Goal: Information Seeking & Learning: Learn about a topic

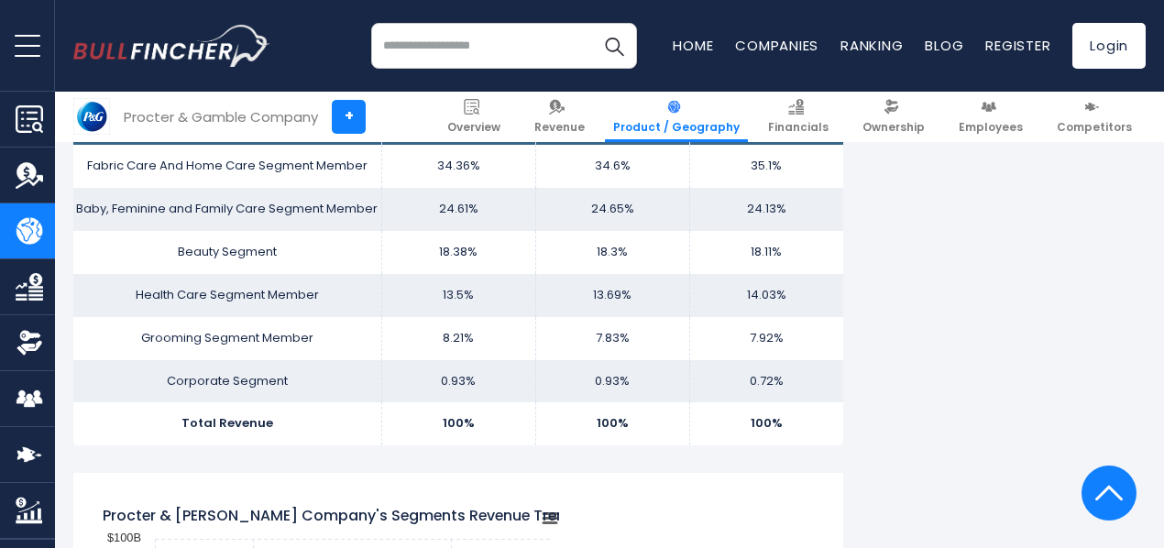
scroll to position [1244, 0]
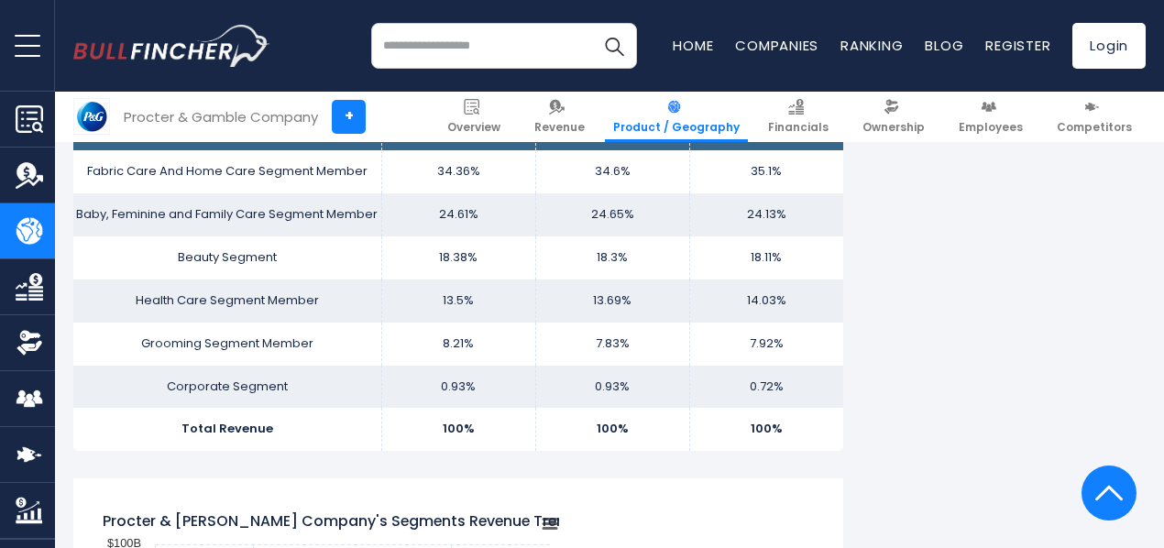
drag, startPoint x: 751, startPoint y: 378, endPoint x: 859, endPoint y: 462, distance: 137.1
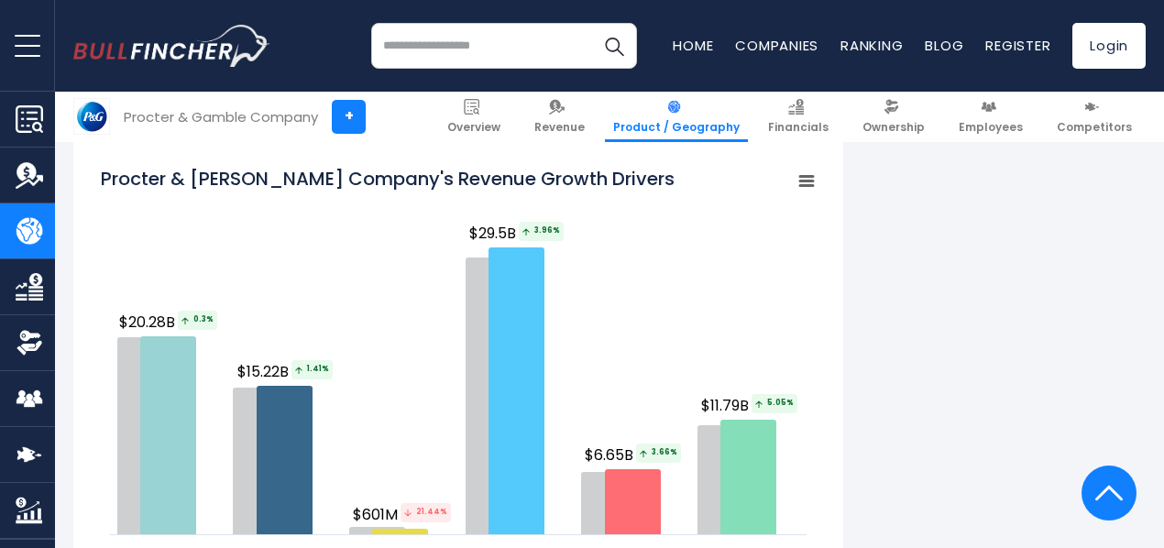
scroll to position [2263, 0]
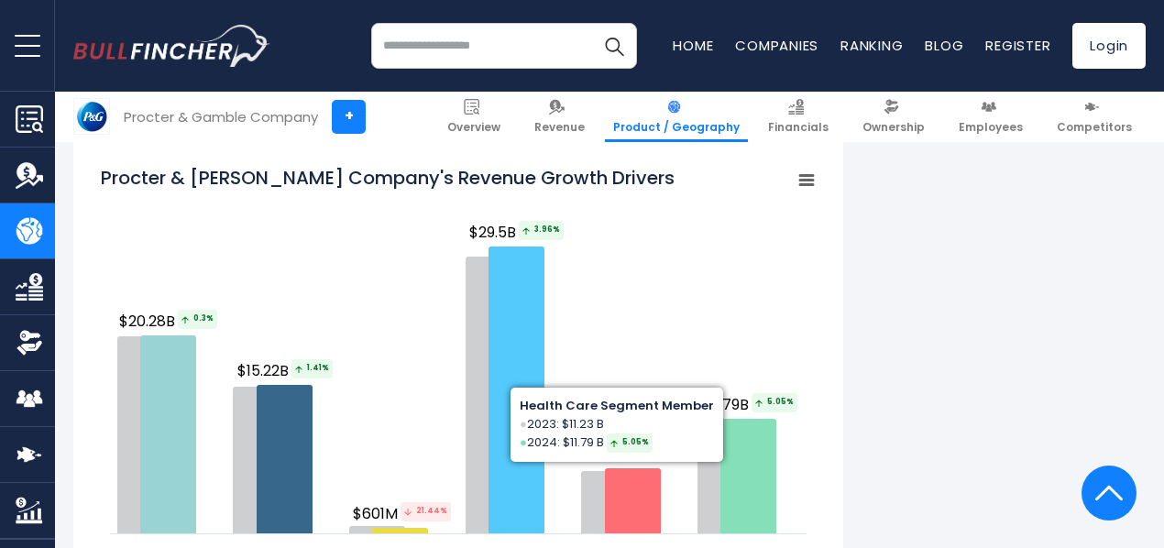
click at [800, 176] on icon "Procter & Gamble Company's Revenue Growth Drivers" at bounding box center [806, 180] width 13 height 9
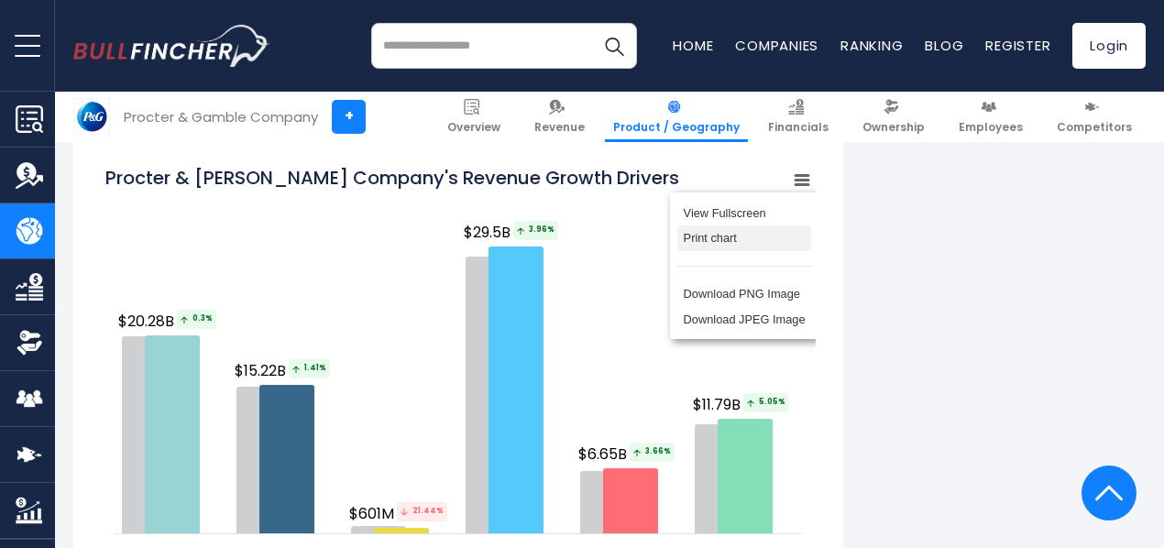
click at [713, 225] on li "Print chart" at bounding box center [744, 238] width 134 height 26
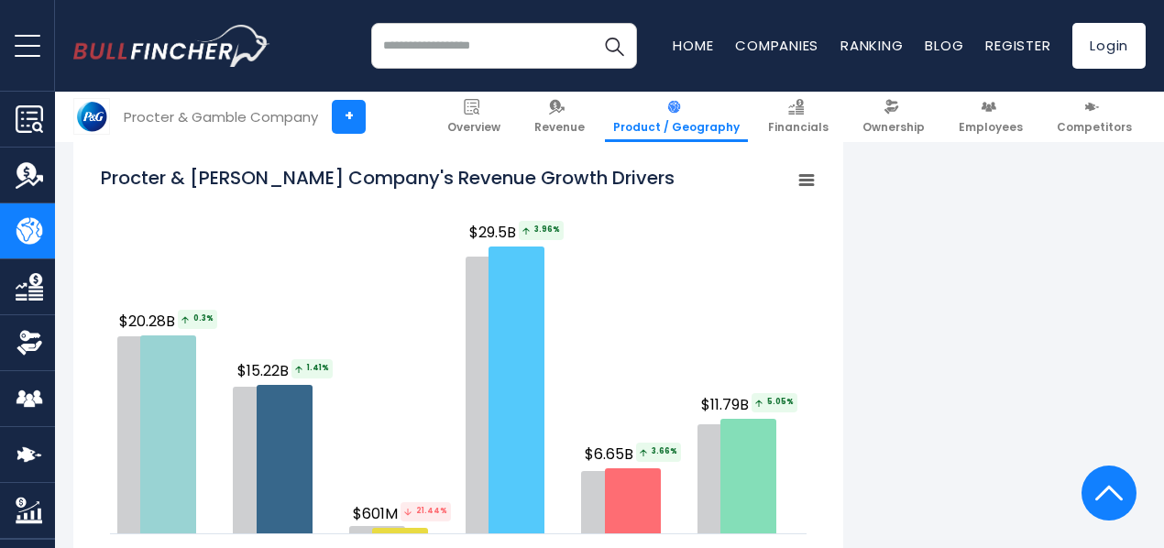
click at [797, 168] on rect "Procter & Gamble Company's Revenue Growth Drivers" at bounding box center [807, 181] width 26 height 26
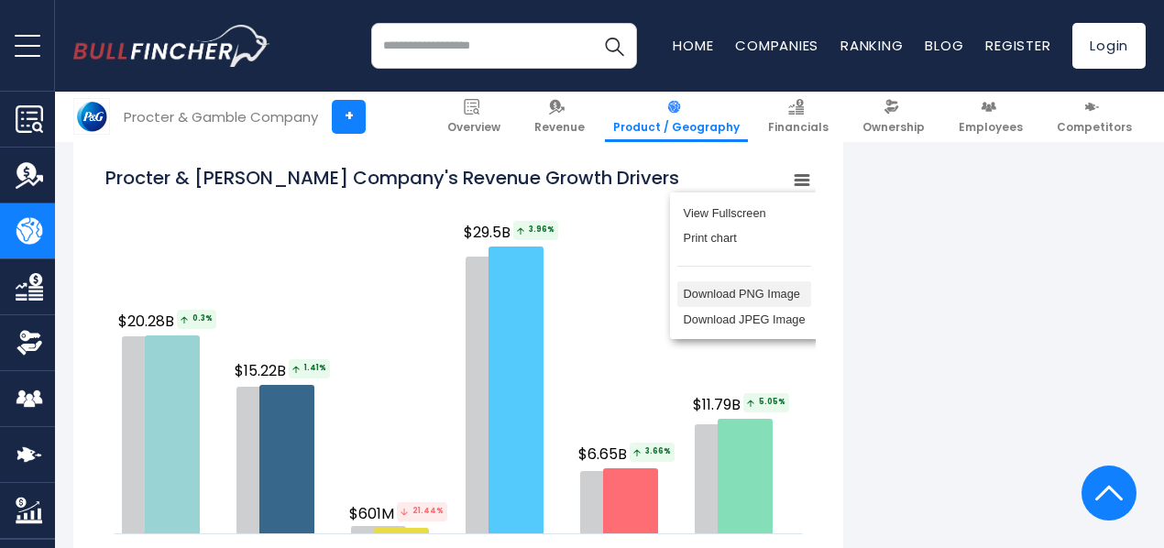
click at [731, 281] on li "Download PNG Image" at bounding box center [744, 294] width 134 height 26
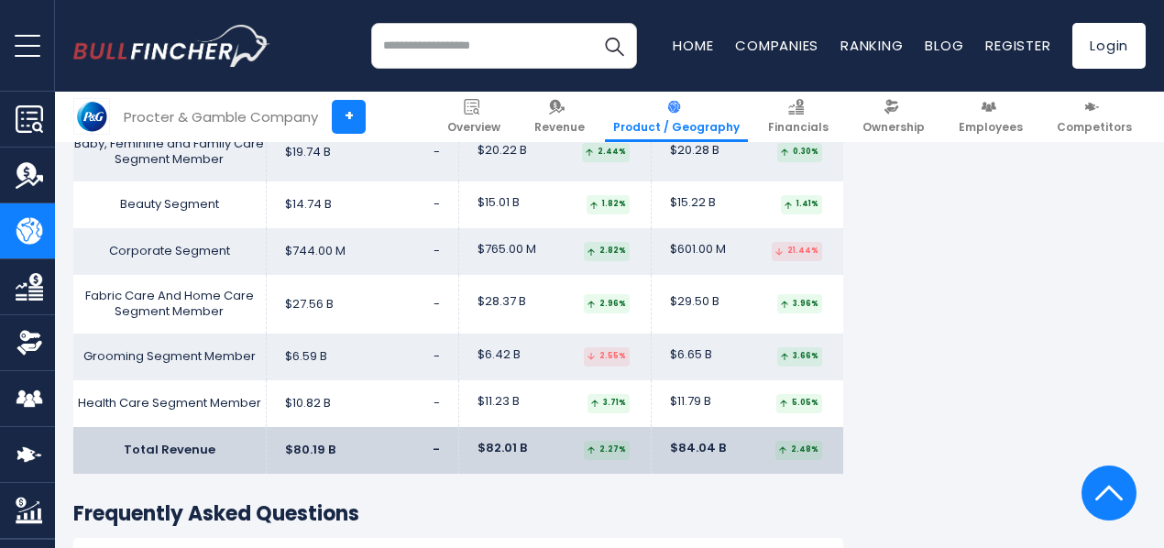
scroll to position [3077, 0]
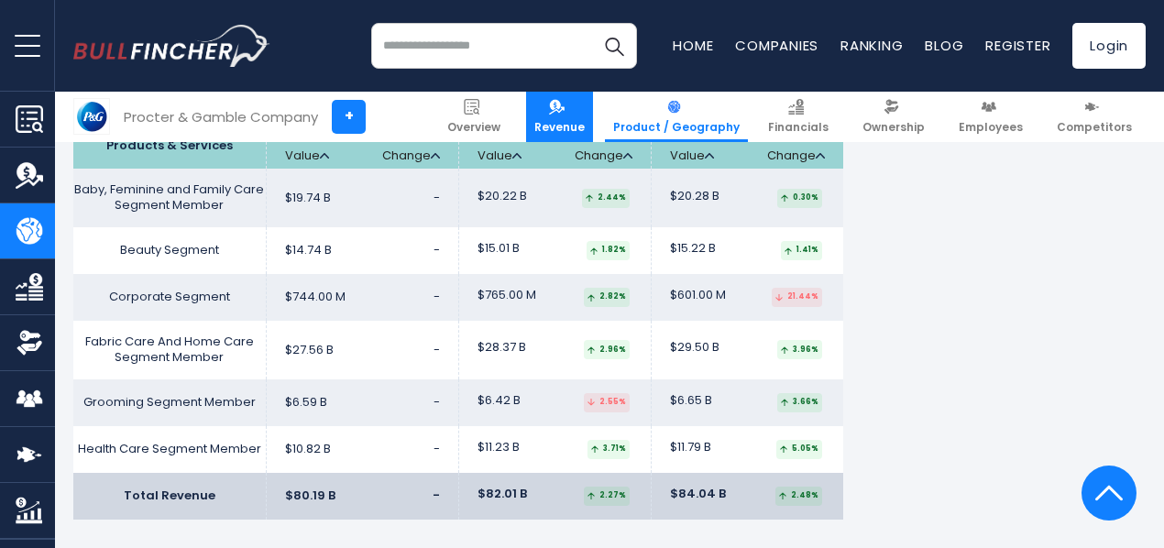
click at [581, 113] on link "Revenue" at bounding box center [559, 117] width 67 height 50
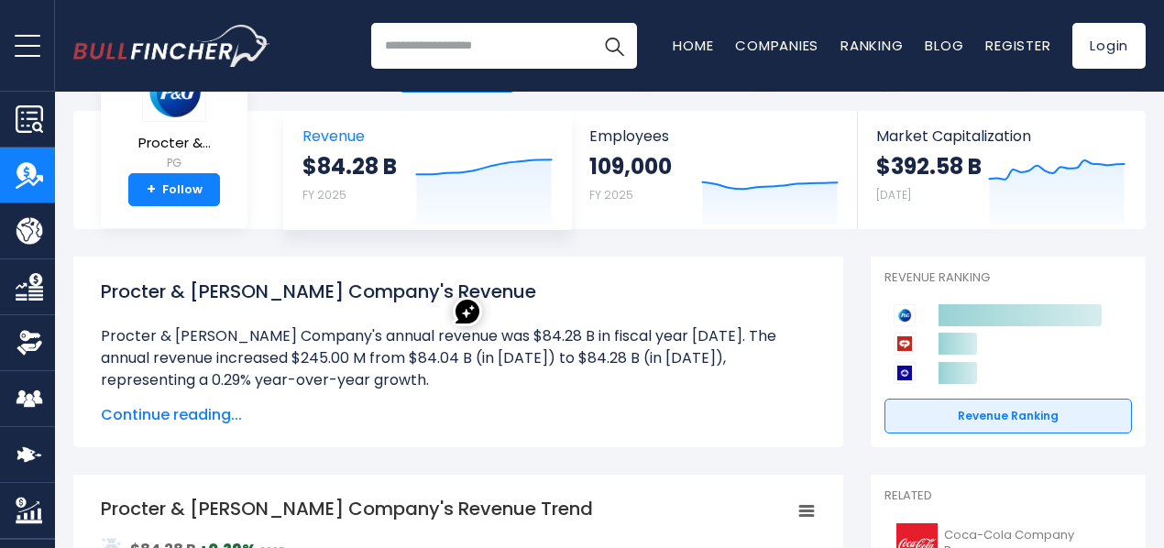
scroll to position [63, 0]
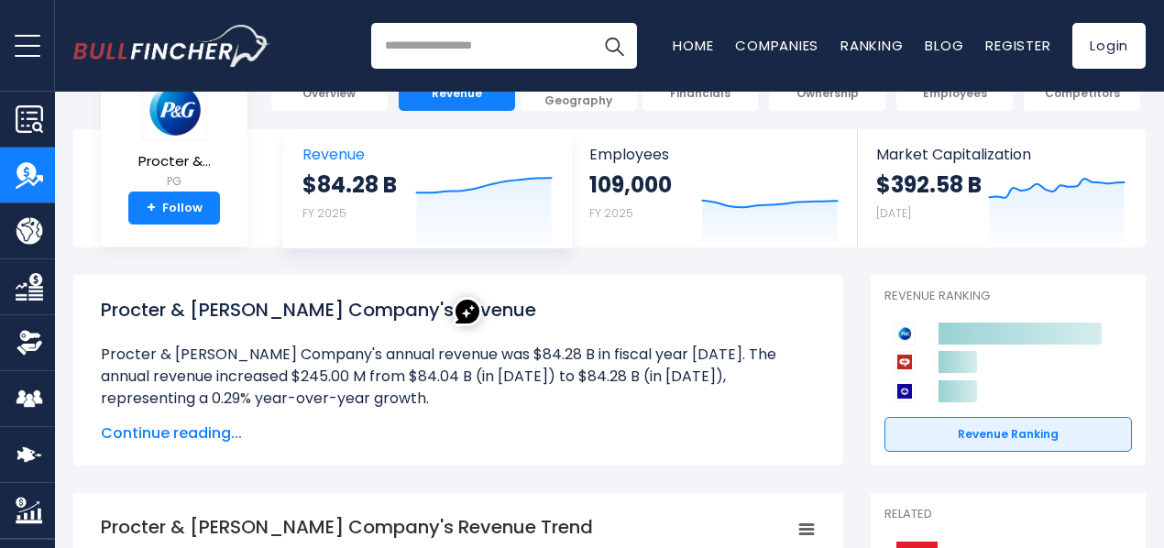
click at [310, 221] on small "FY 2025" at bounding box center [324, 213] width 44 height 16
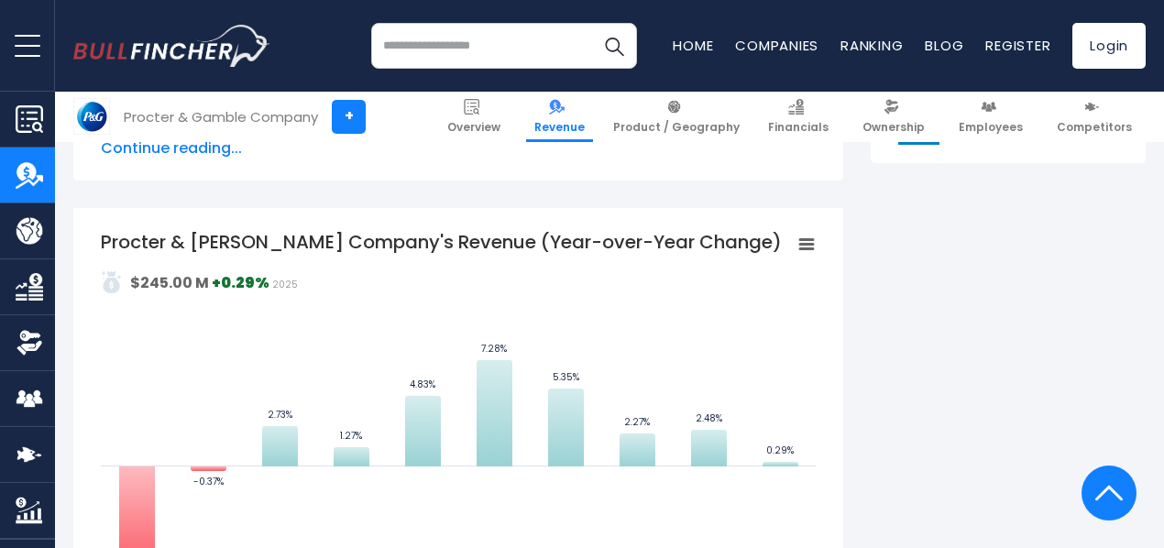
scroll to position [721, 0]
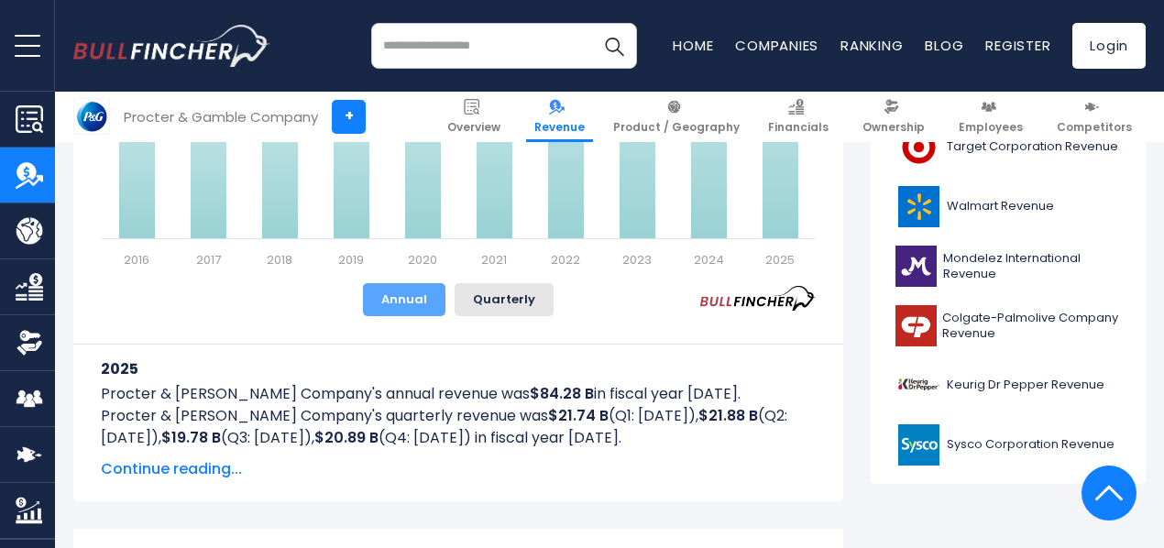
click at [379, 300] on button "Annual" at bounding box center [404, 299] width 82 height 33
click at [499, 302] on button "Quarterly" at bounding box center [504, 299] width 99 height 33
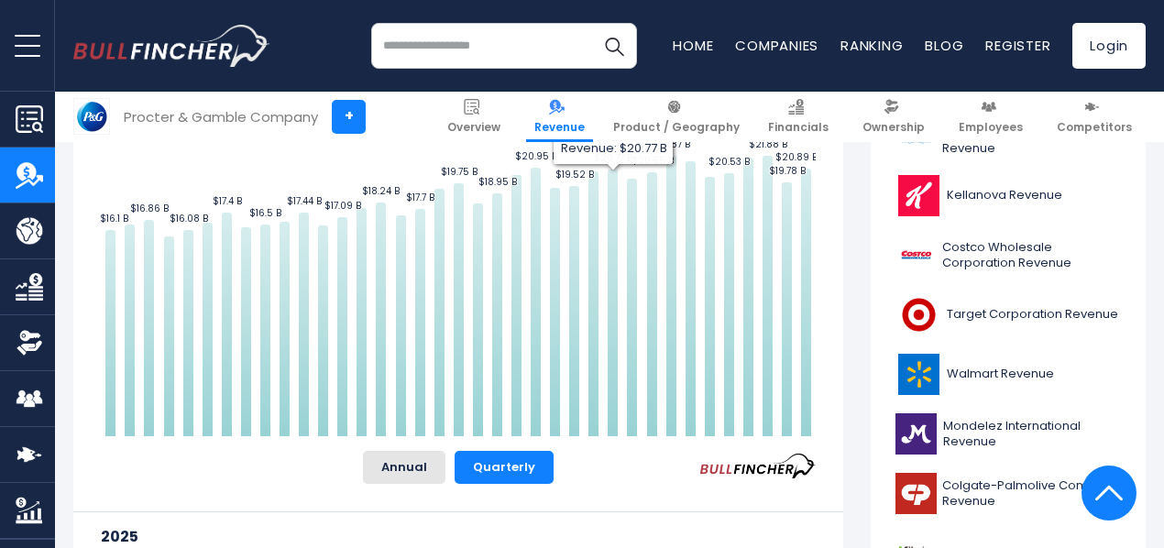
scroll to position [493, 0]
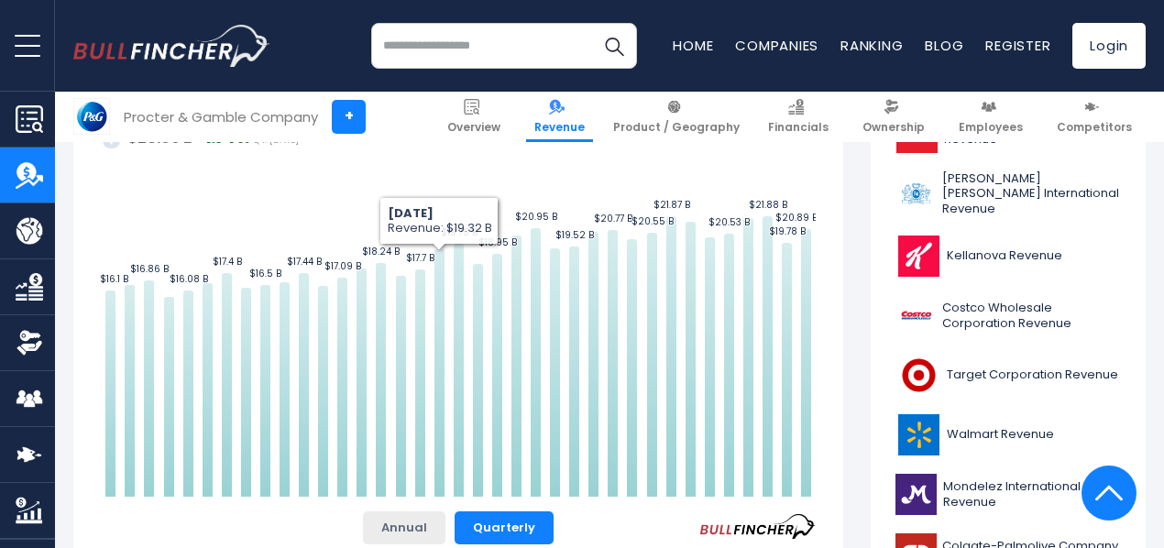
click at [404, 516] on button "Annual" at bounding box center [404, 527] width 82 height 33
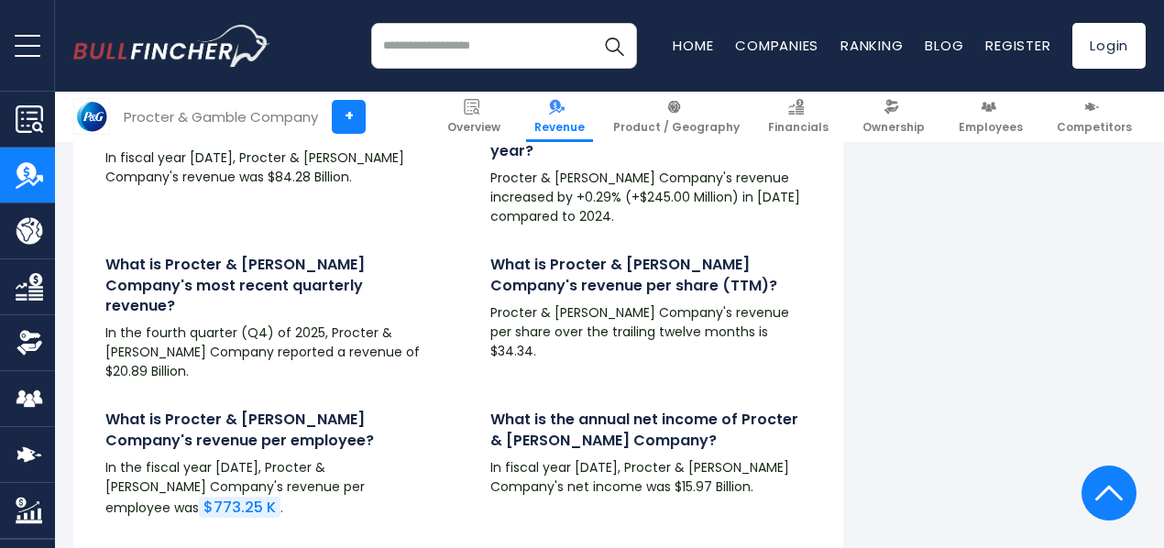
scroll to position [4248, 0]
click at [594, 278] on h4 "What is Procter & Gamble Company's revenue per share (TTM)?" at bounding box center [650, 276] width 321 height 41
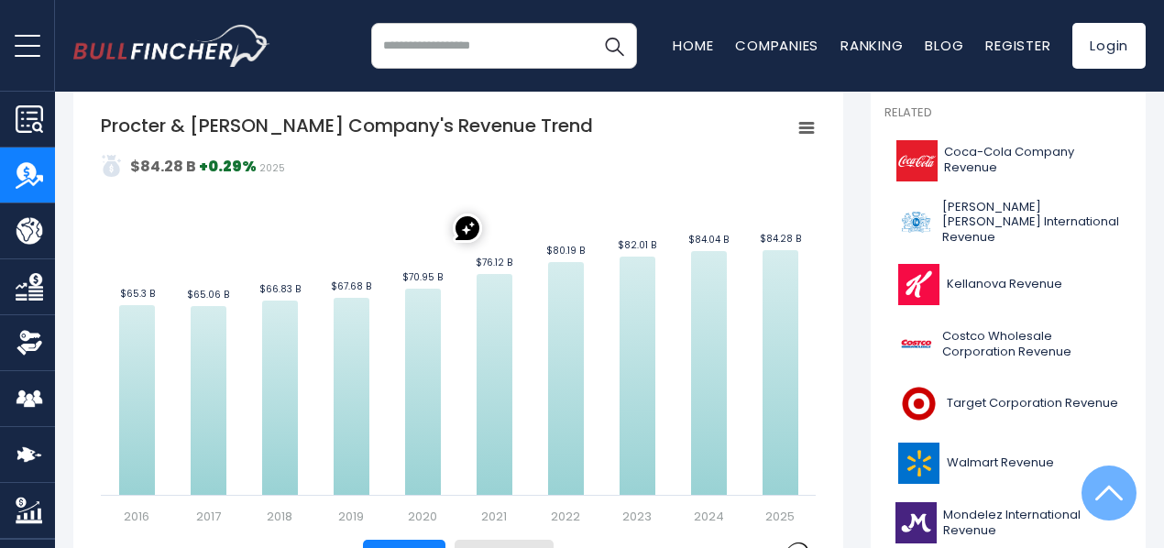
scroll to position [0, 0]
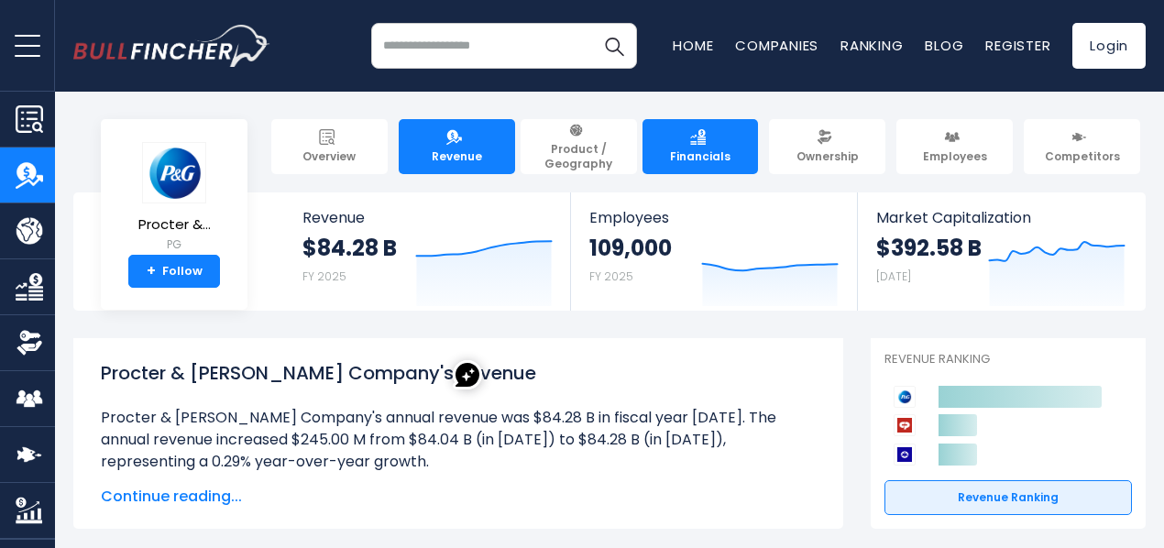
click at [684, 155] on link "Financials" at bounding box center [700, 146] width 116 height 55
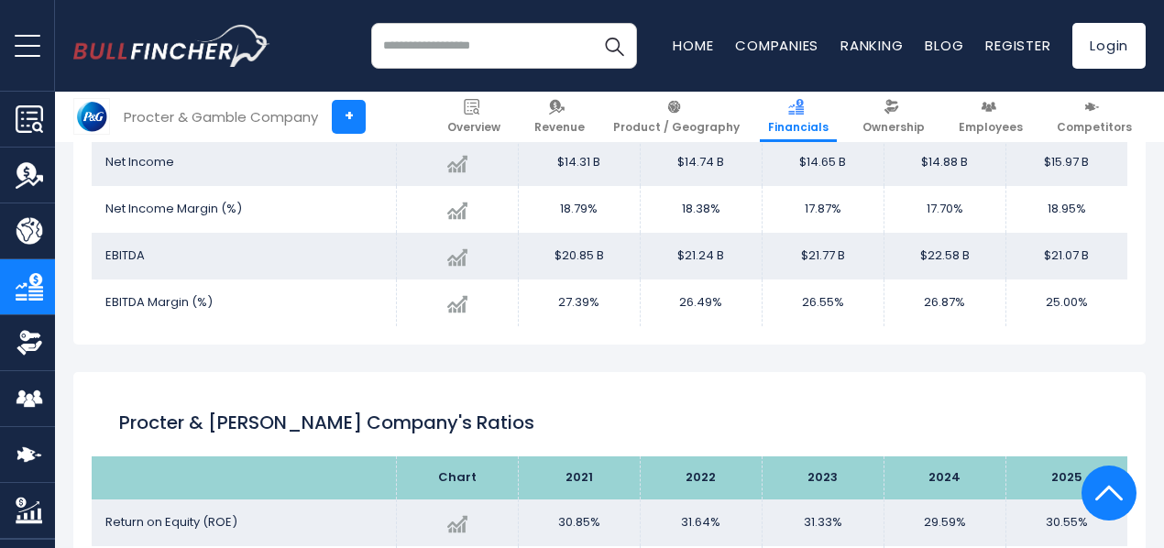
scroll to position [2859, 0]
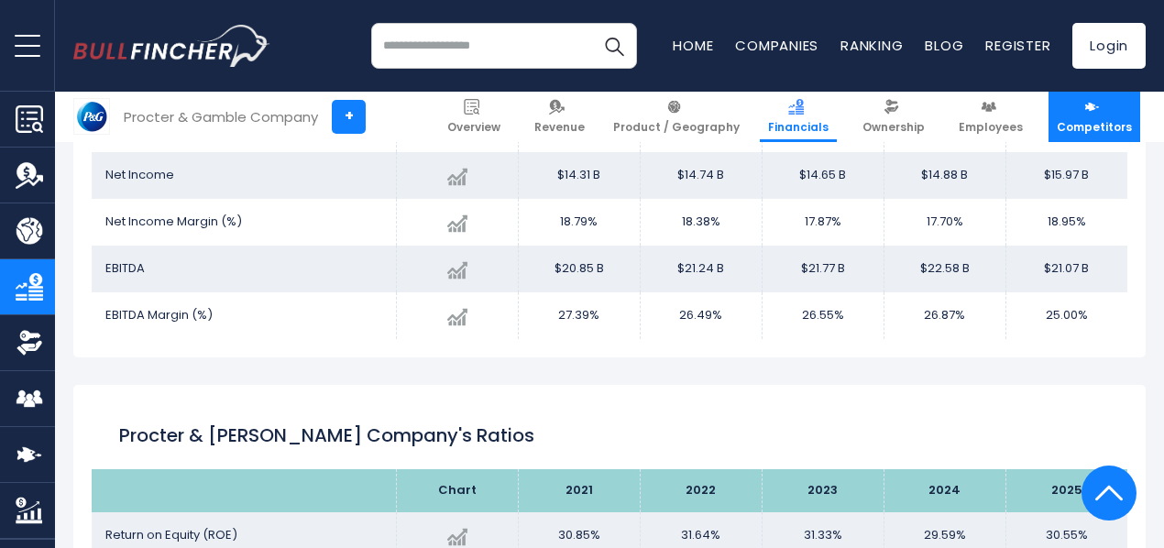
click at [1058, 111] on link "Competitors" at bounding box center [1094, 117] width 92 height 50
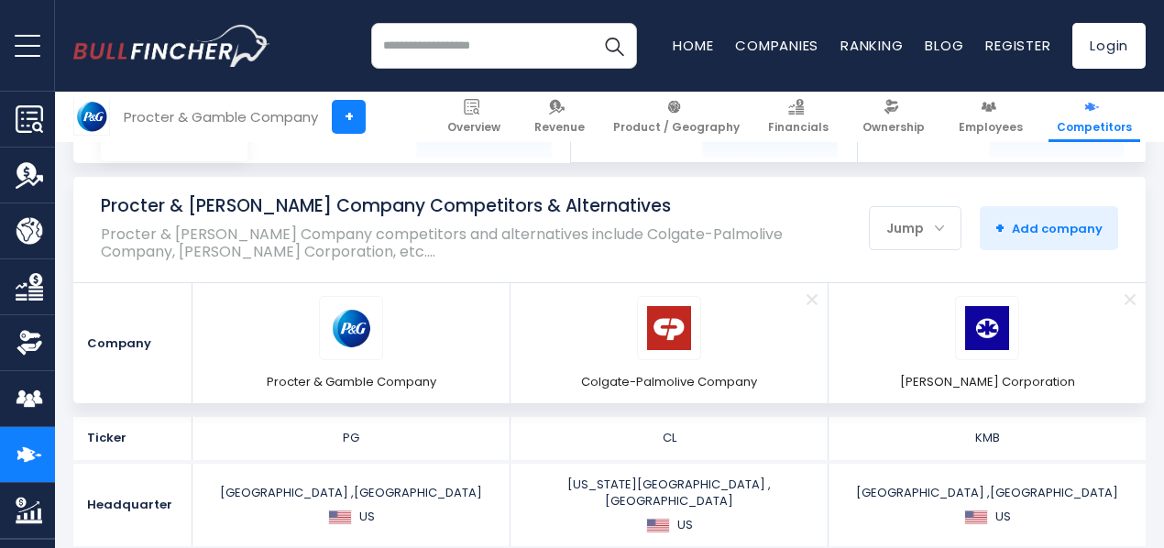
scroll to position [149, 0]
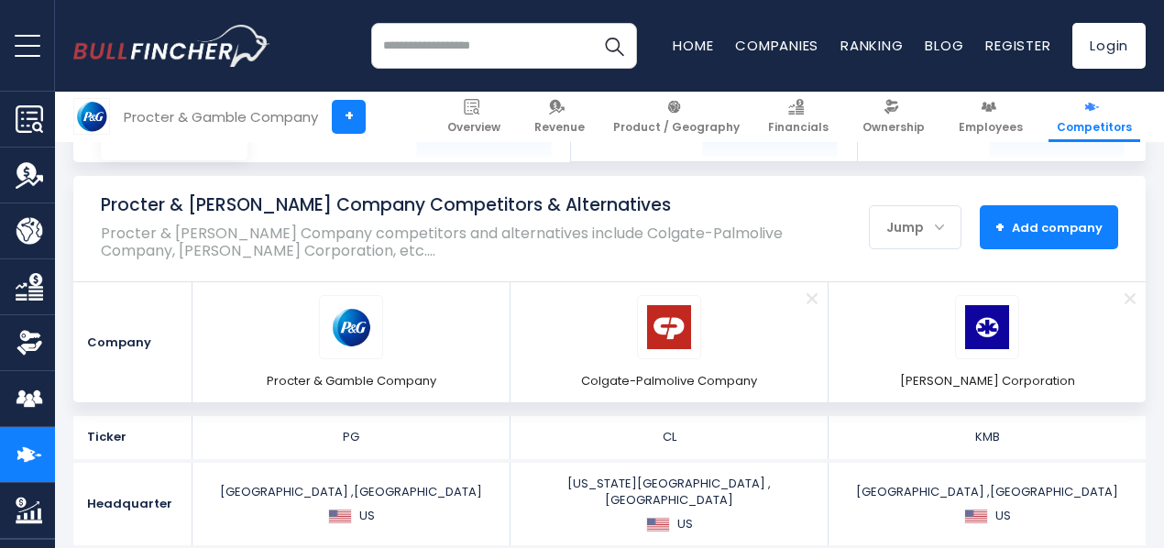
click at [1019, 228] on span "+ Add company" at bounding box center [1048, 227] width 107 height 16
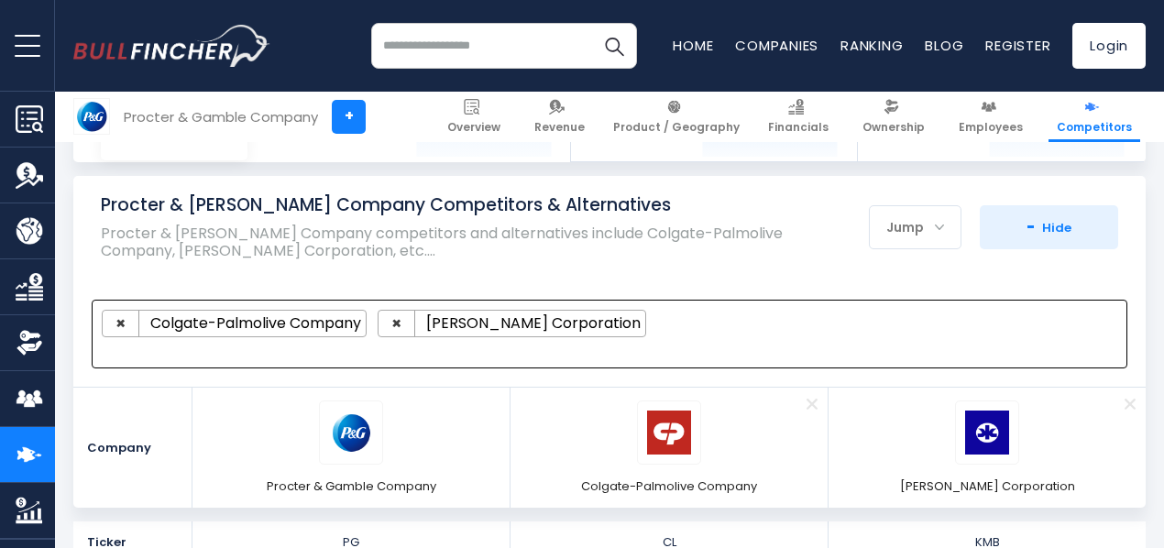
click at [820, 324] on ul "× Colgate-Palmolive Company × Kimberly-Clark Corporation" at bounding box center [601, 323] width 999 height 27
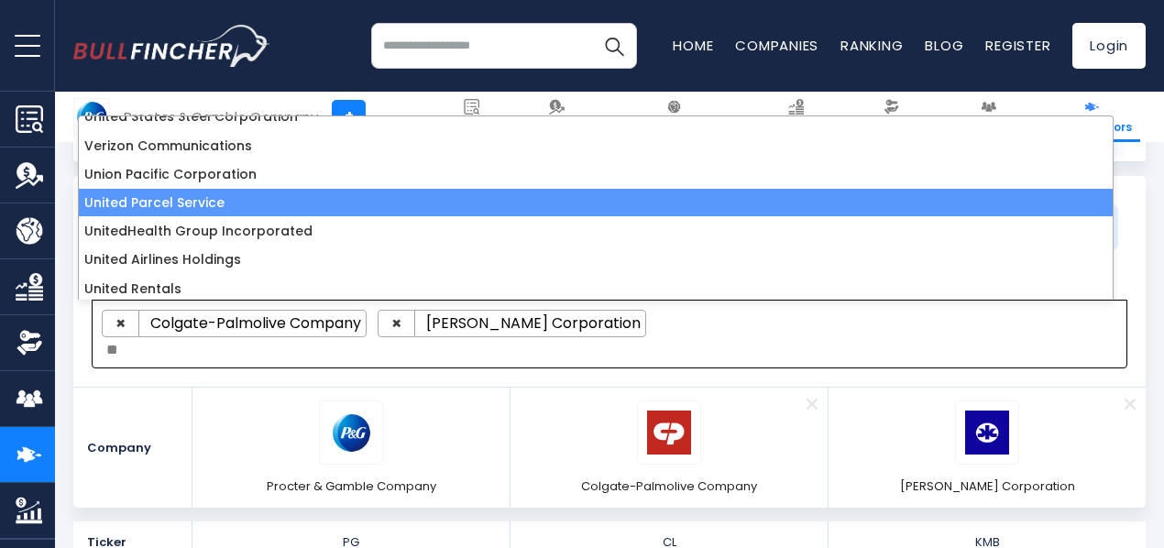
scroll to position [78, 0]
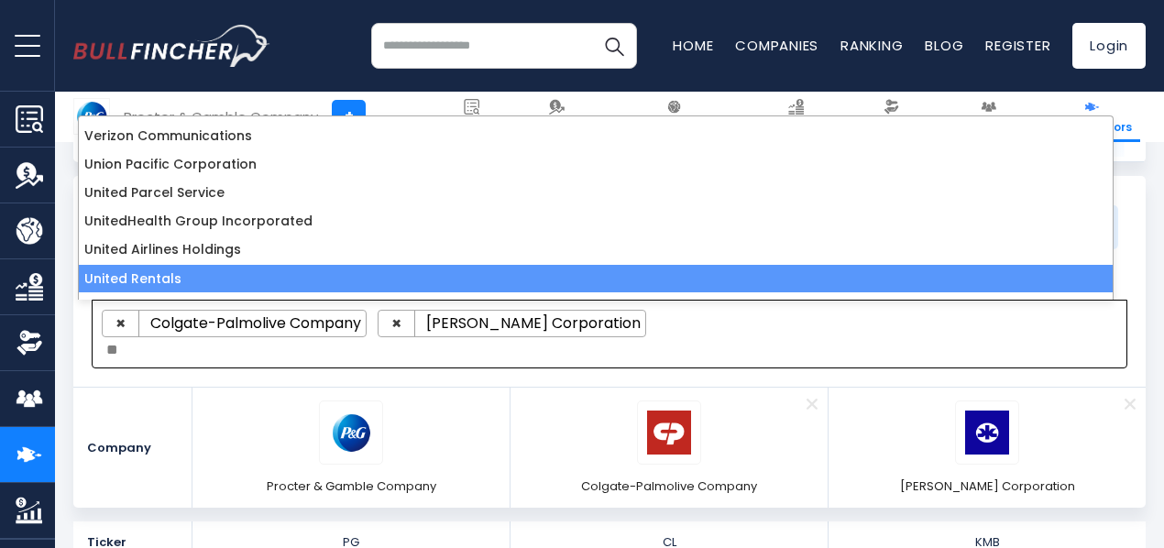
type textarea "*"
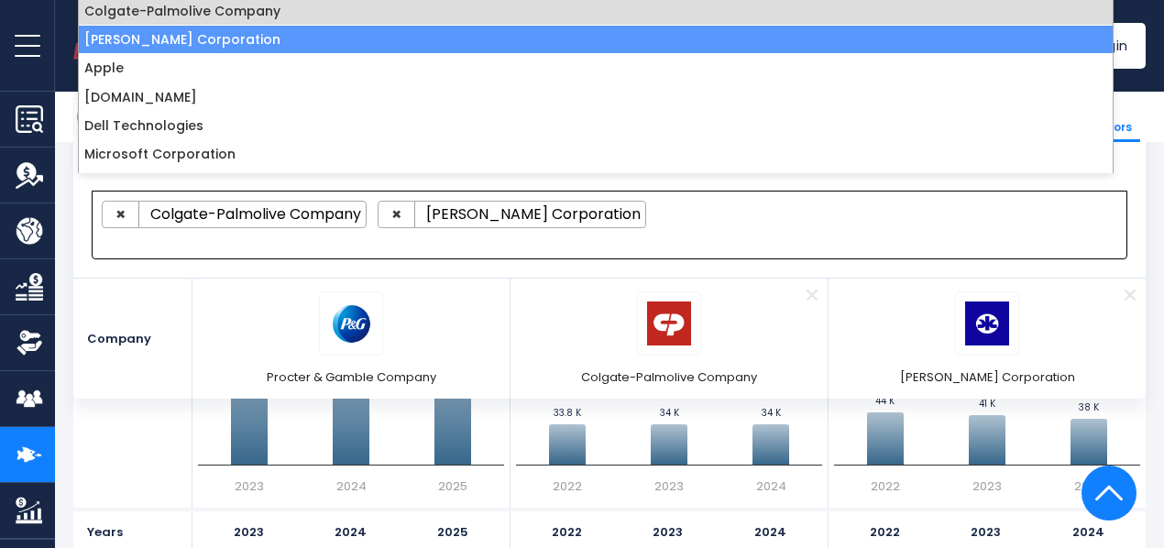
scroll to position [1171, 0]
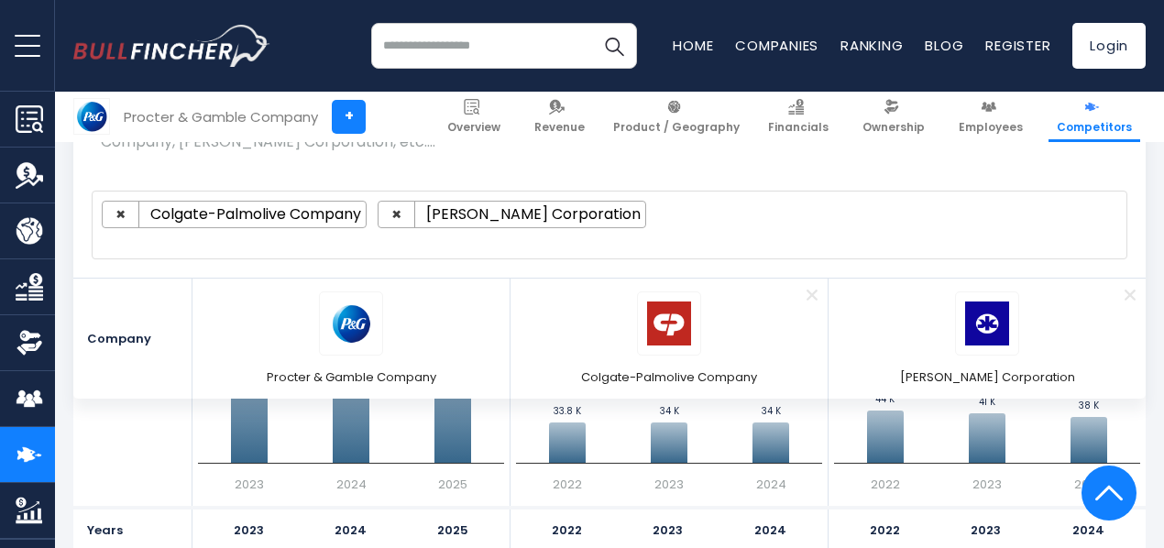
click at [1136, 263] on div "Procter & Gamble Company Competitors & Alternatives Procter & Gamble Company co…" at bounding box center [610, 233] width 1100 height 332
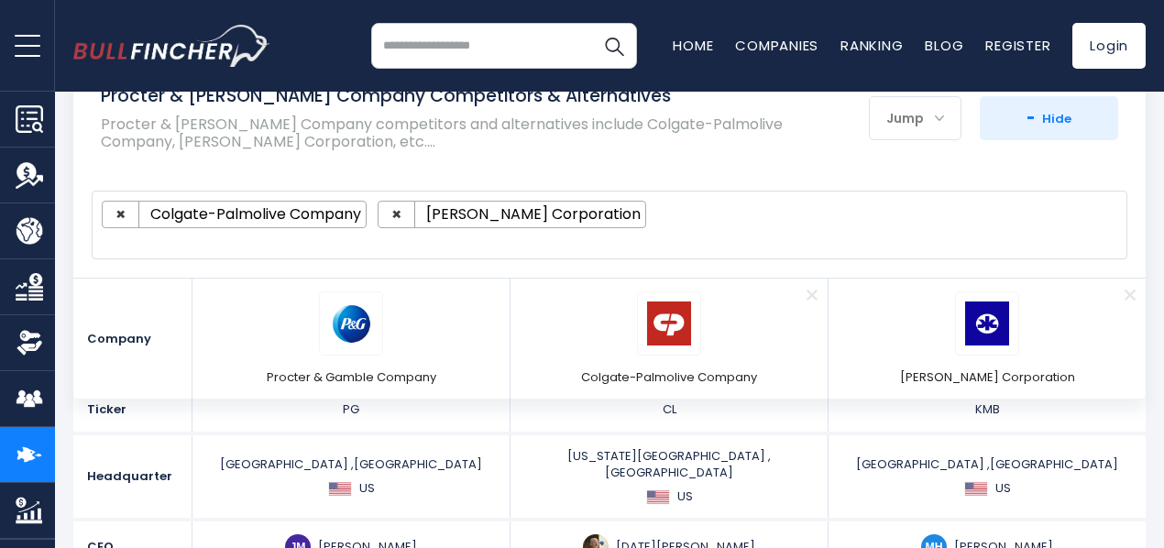
scroll to position [0, 0]
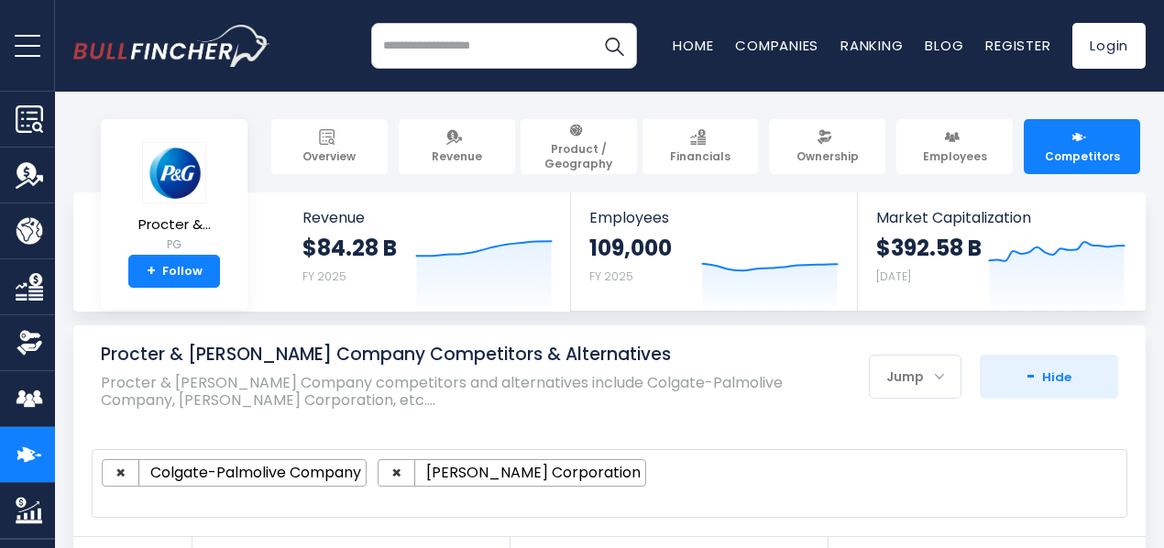
click at [907, 380] on div "Jump" at bounding box center [915, 376] width 91 height 38
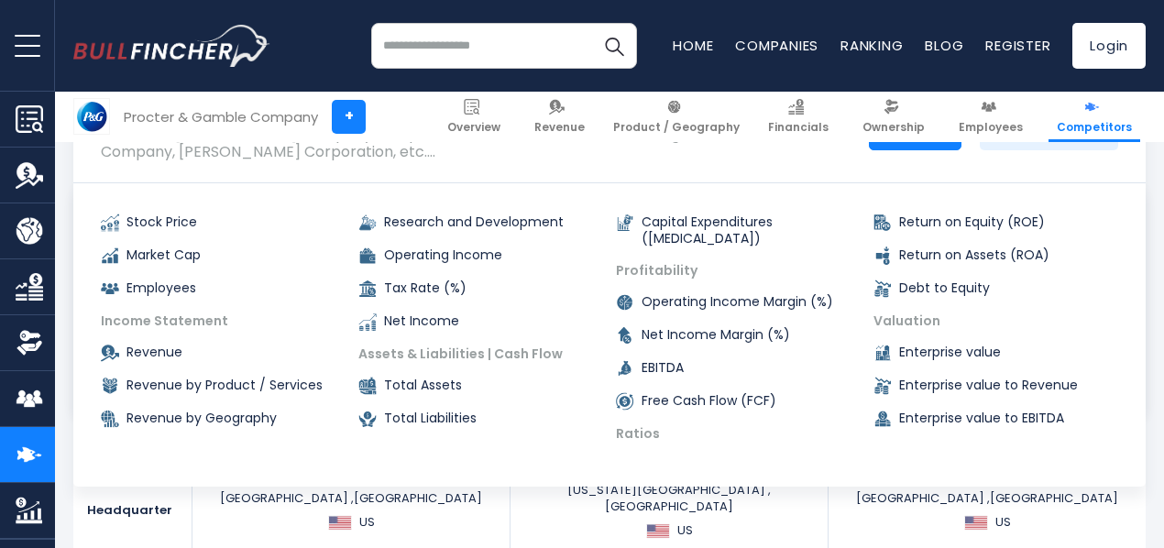
scroll to position [254, 0]
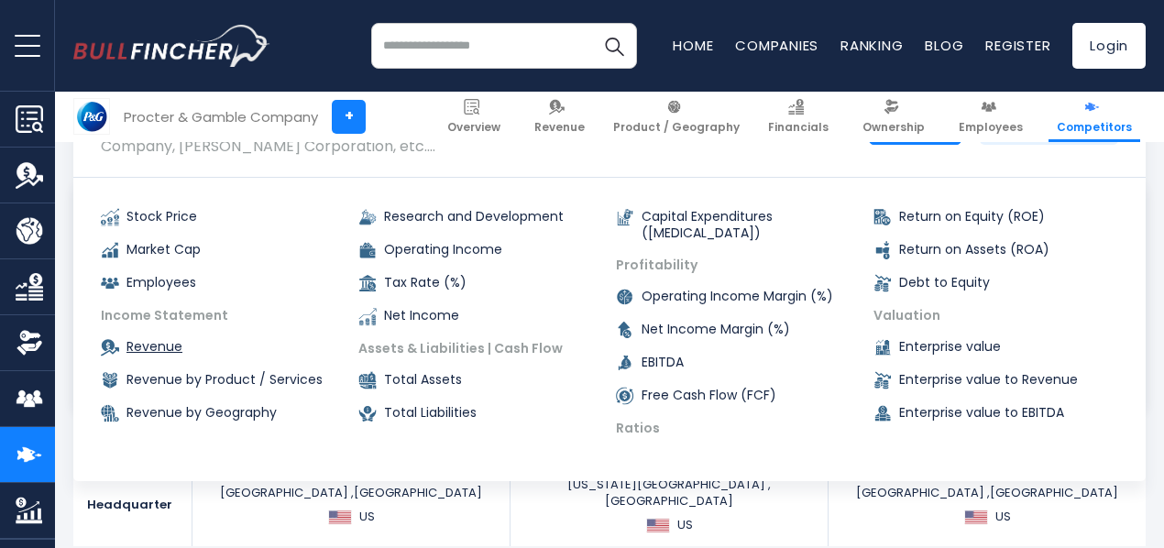
click at [156, 346] on link "Revenue" at bounding box center [223, 347] width 245 height 18
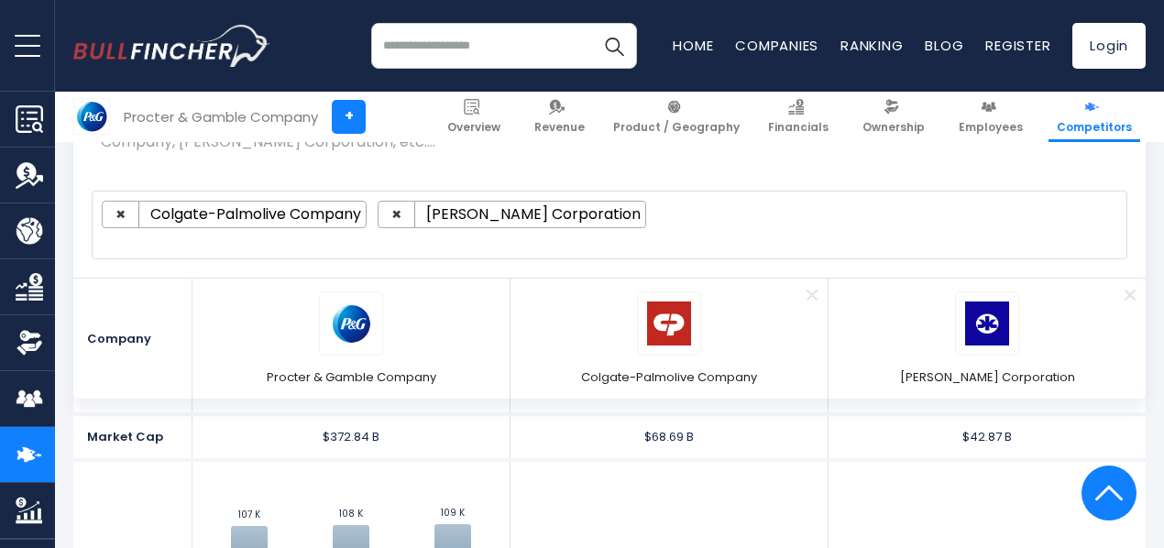
scroll to position [982, 0]
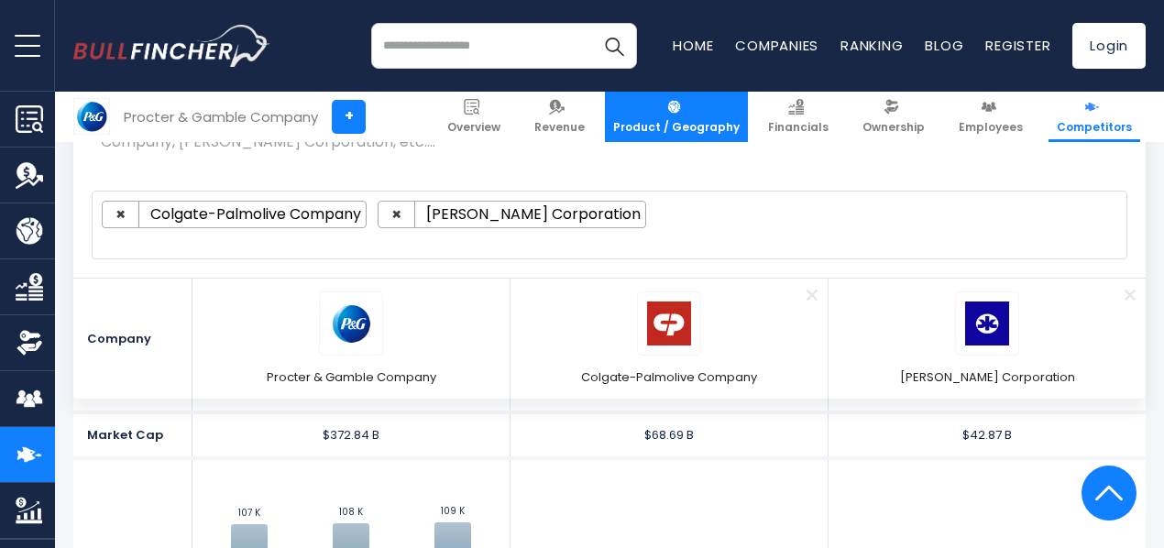
click at [671, 112] on link "Product / Geography" at bounding box center [676, 117] width 143 height 50
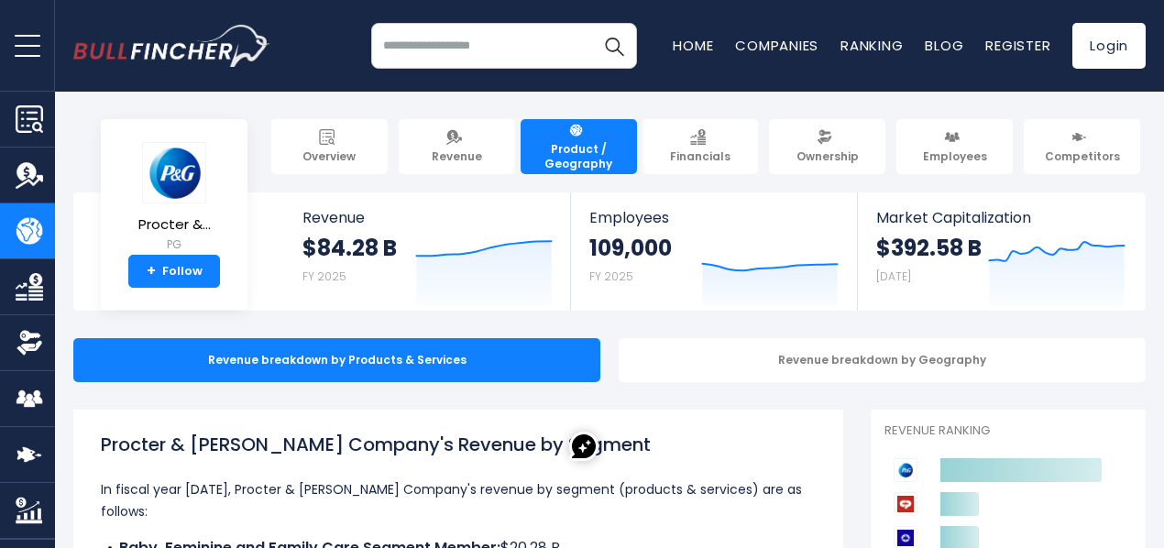
click at [472, 50] on input "search" at bounding box center [504, 46] width 266 height 46
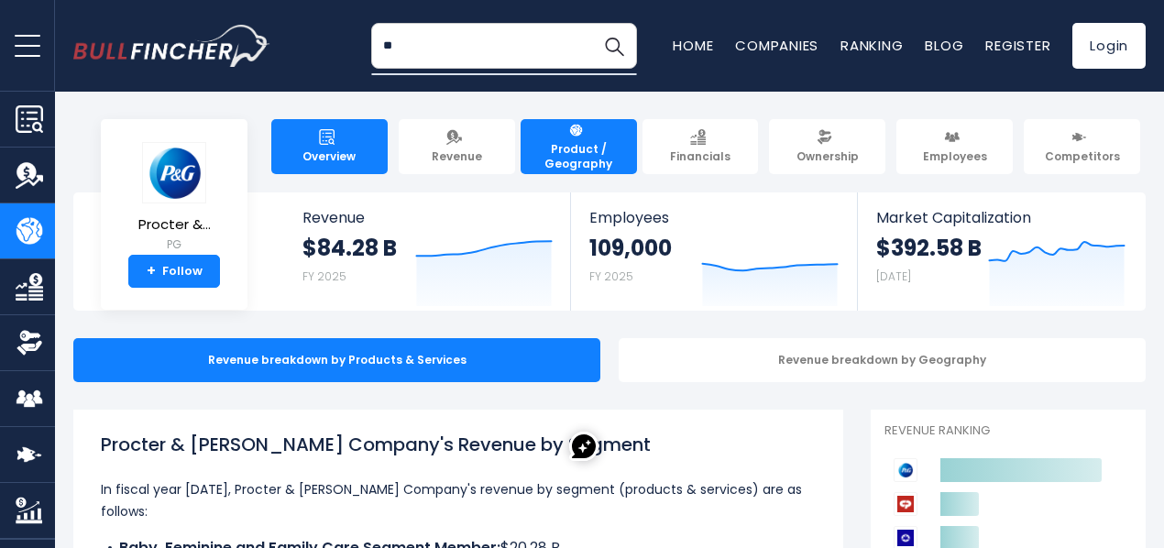
type input "**"
click at [319, 141] on img at bounding box center [327, 137] width 16 height 16
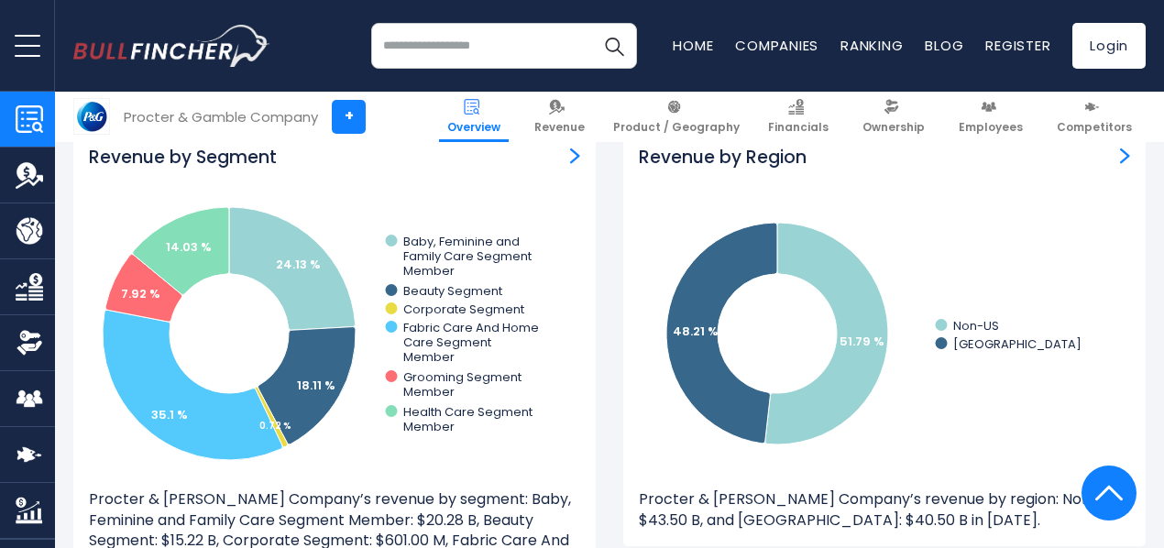
scroll to position [1686, 0]
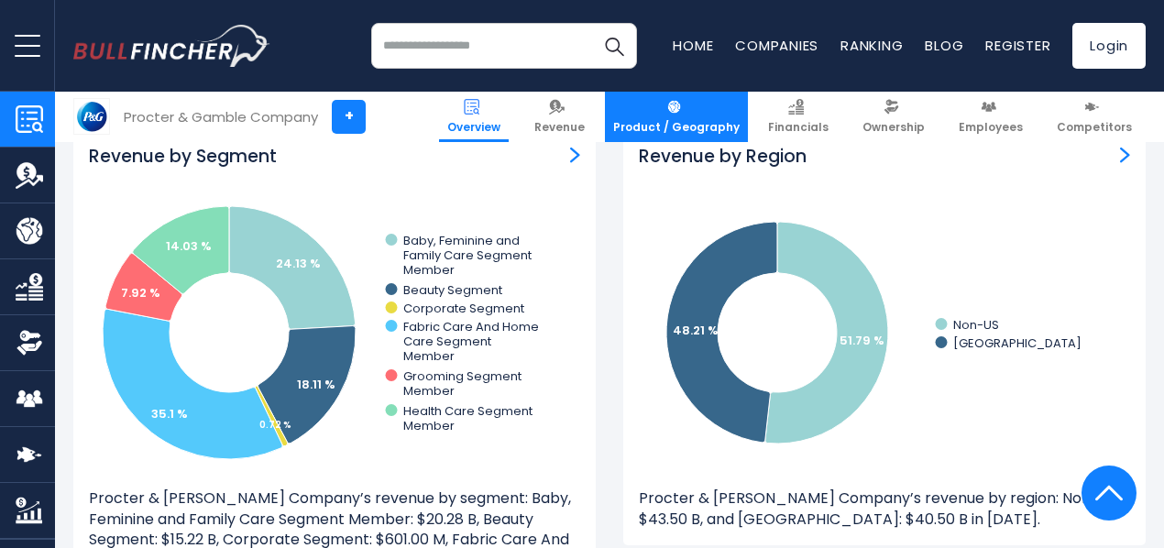
click at [656, 112] on link "Product / Geography" at bounding box center [676, 117] width 143 height 50
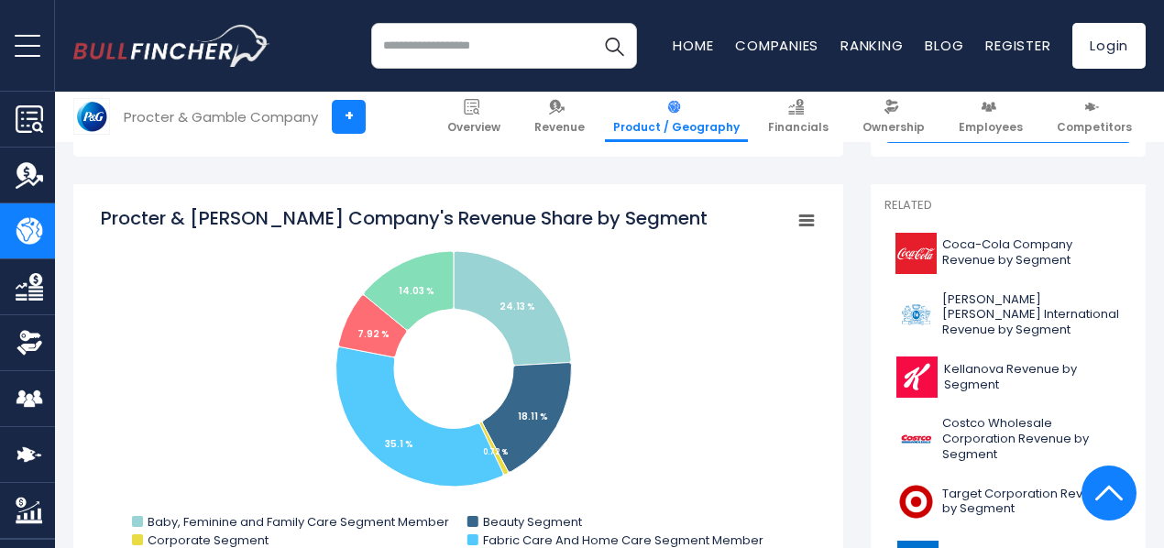
scroll to position [456, 0]
click at [800, 223] on icon "Procter & Gamble Company's Revenue Share by Segment" at bounding box center [806, 221] width 13 height 9
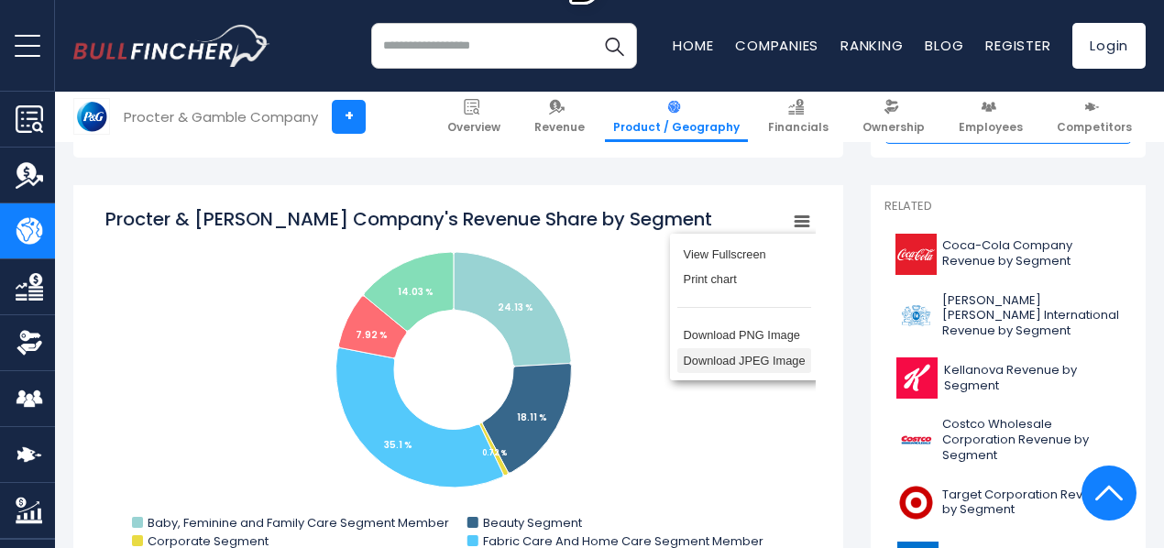
click at [724, 372] on li "Download JPEG Image" at bounding box center [744, 361] width 134 height 26
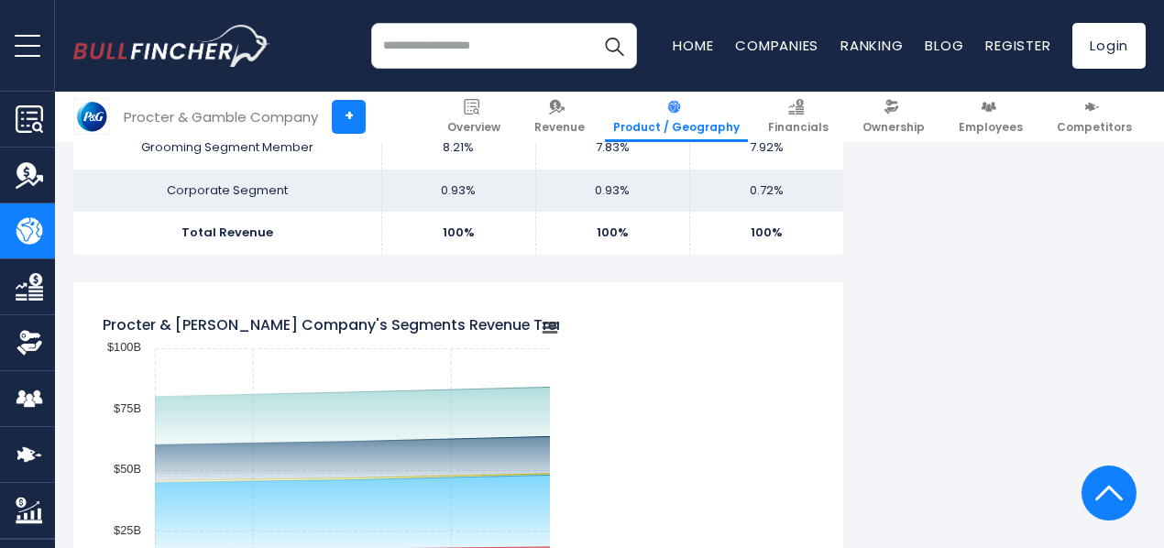
scroll to position [1442, 0]
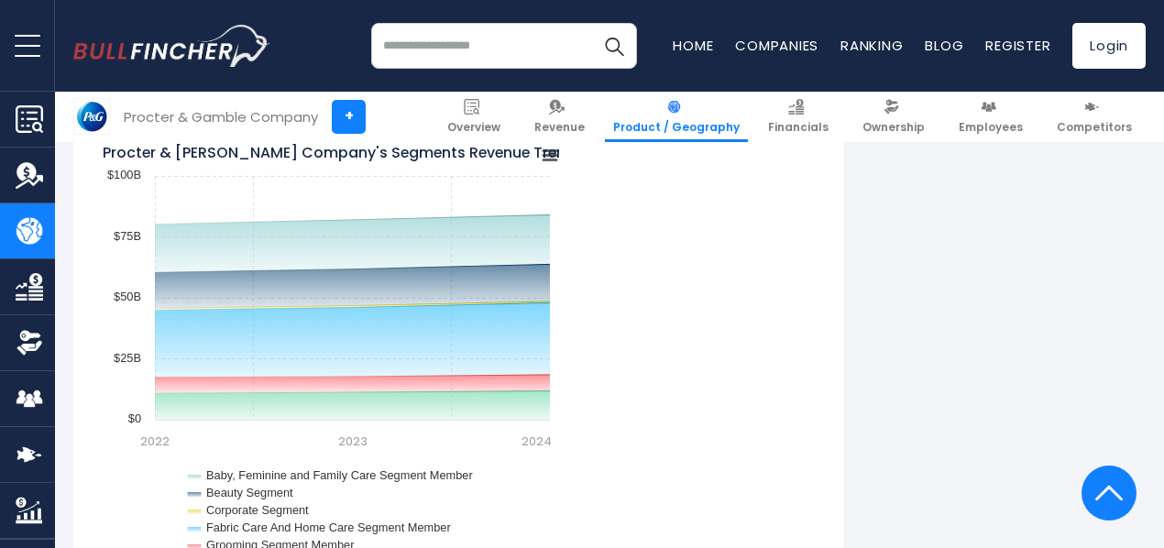
scroll to position [1652, 0]
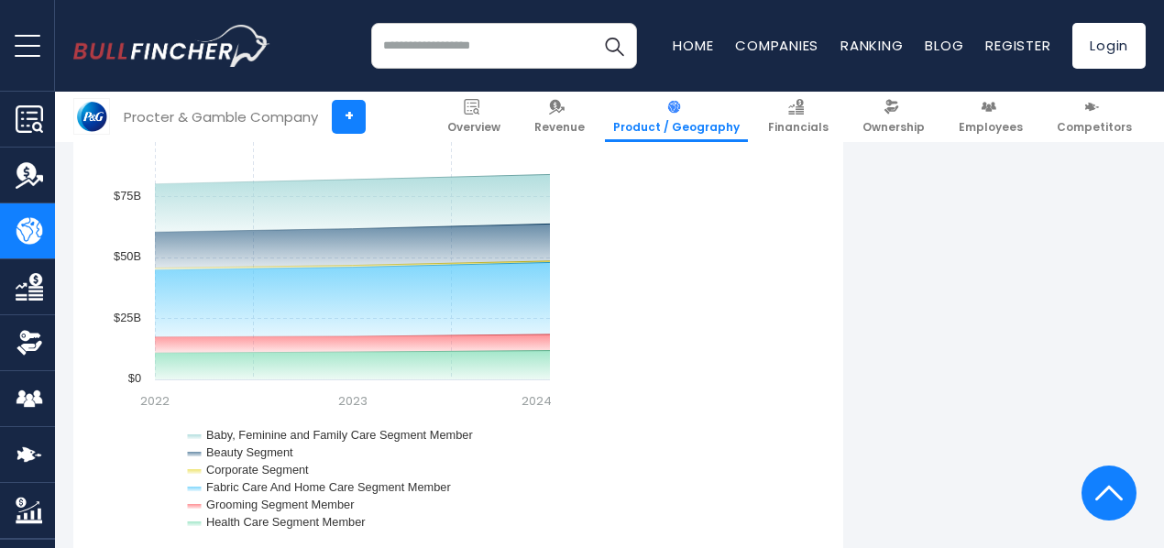
click at [724, 316] on div "Created with Highcharts 12.1.2 Chart context menu Procter & [PERSON_NAME] Compa…" at bounding box center [458, 320] width 715 height 458
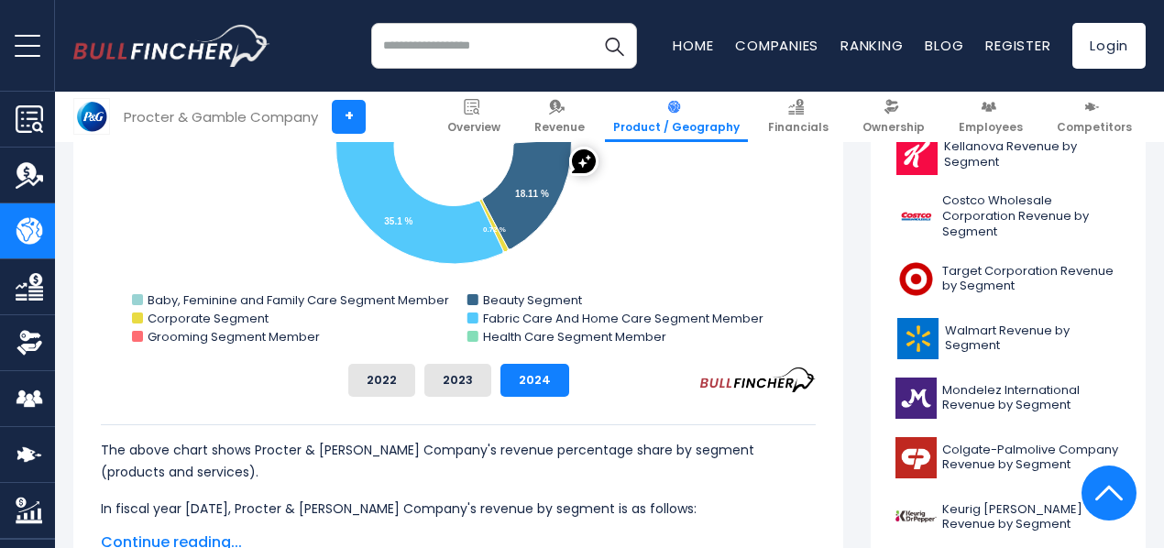
scroll to position [0, 0]
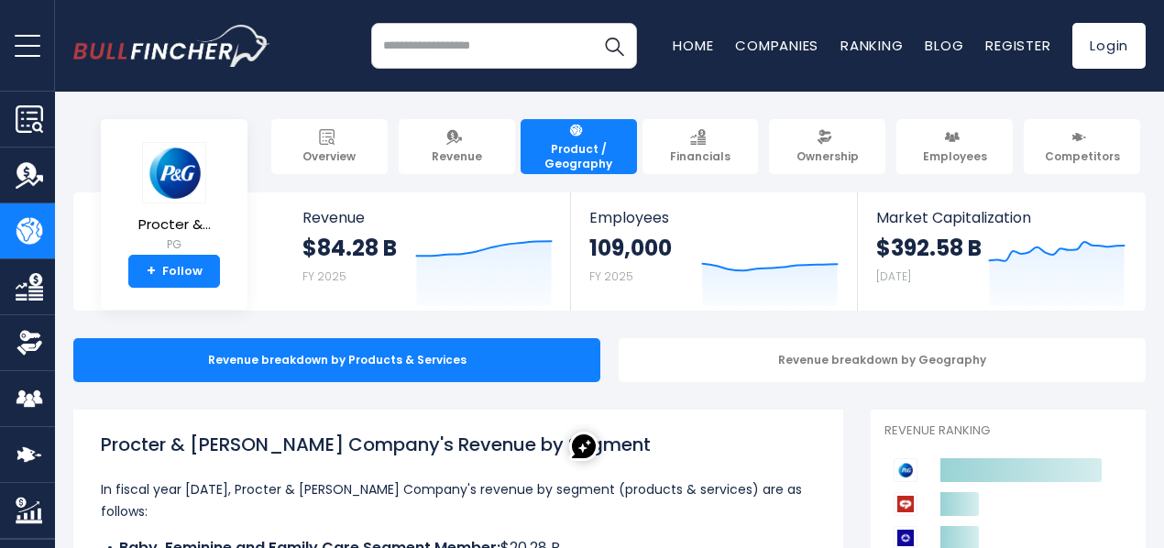
click at [23, 59] on button "open menu" at bounding box center [27, 45] width 55 height 91
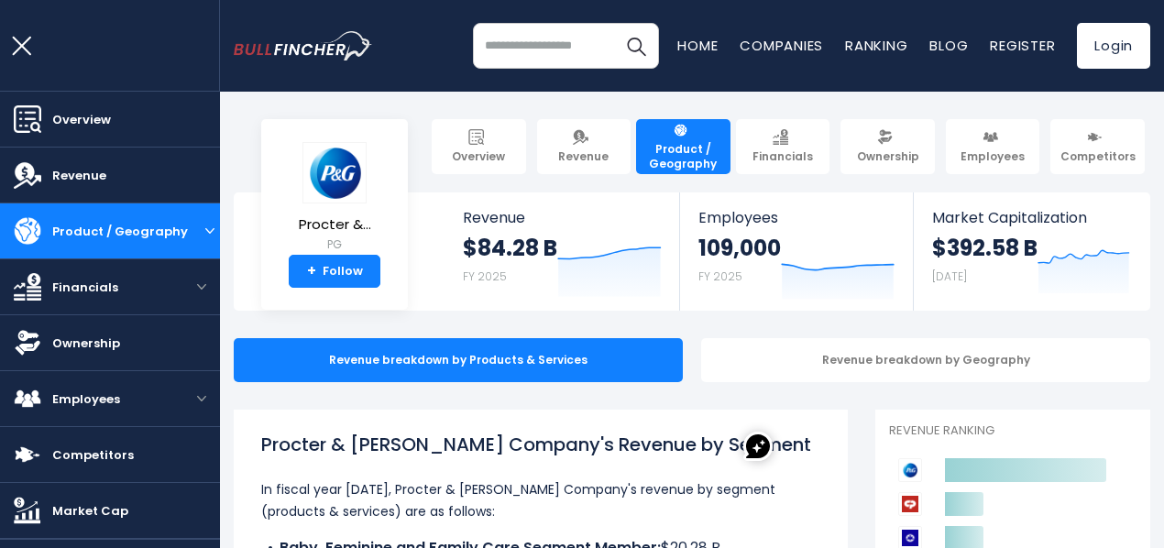
click at [23, 59] on button "open menu" at bounding box center [27, 45] width 55 height 91
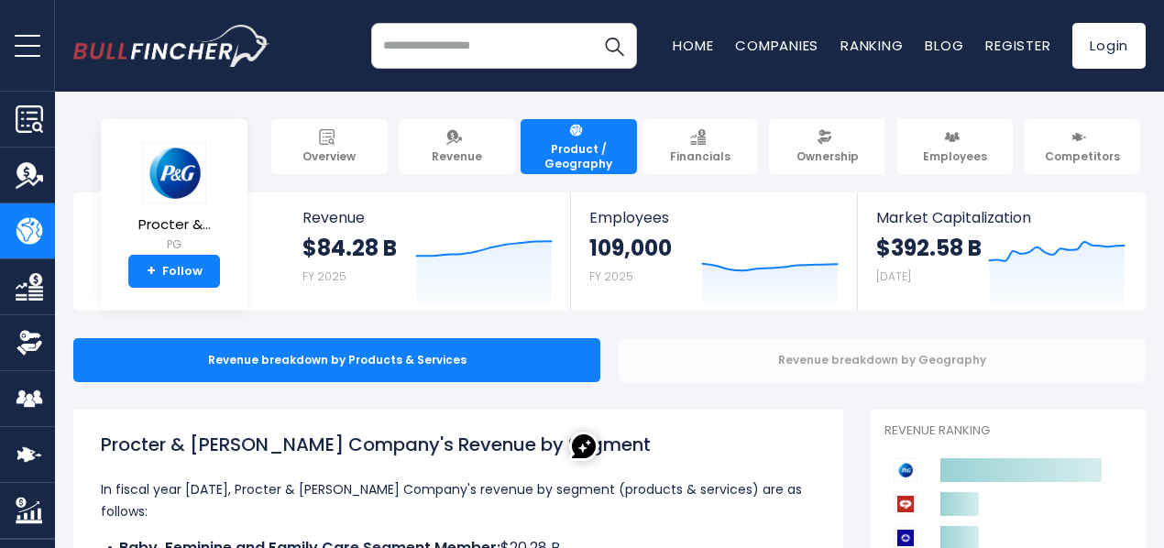
click at [865, 355] on div "Revenue breakdown by Geography" at bounding box center [882, 360] width 527 height 44
click at [777, 368] on div "Revenue breakdown by Geography" at bounding box center [882, 360] width 527 height 44
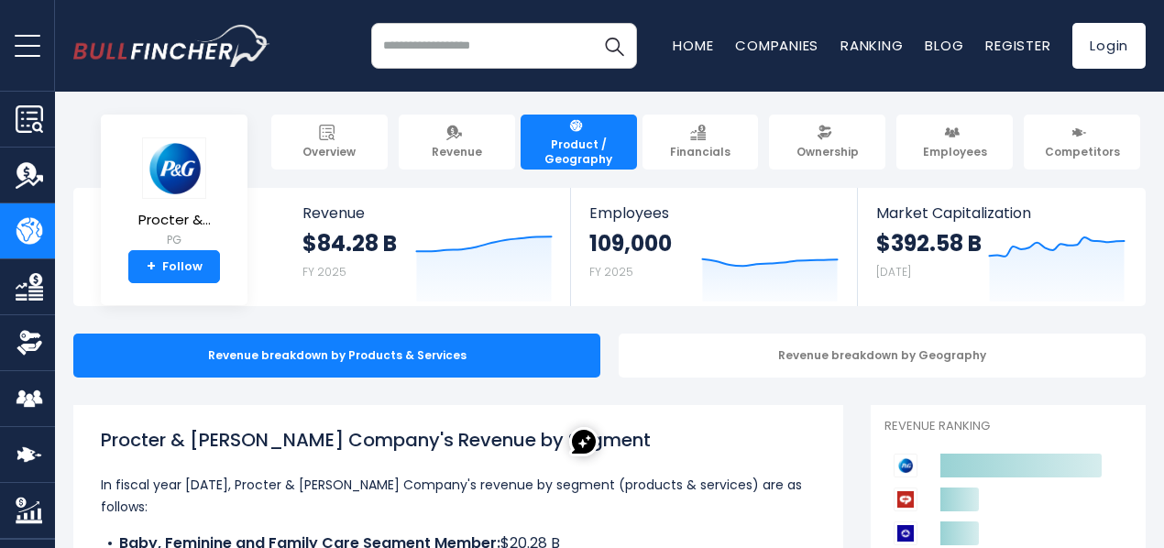
scroll to position [4, 0]
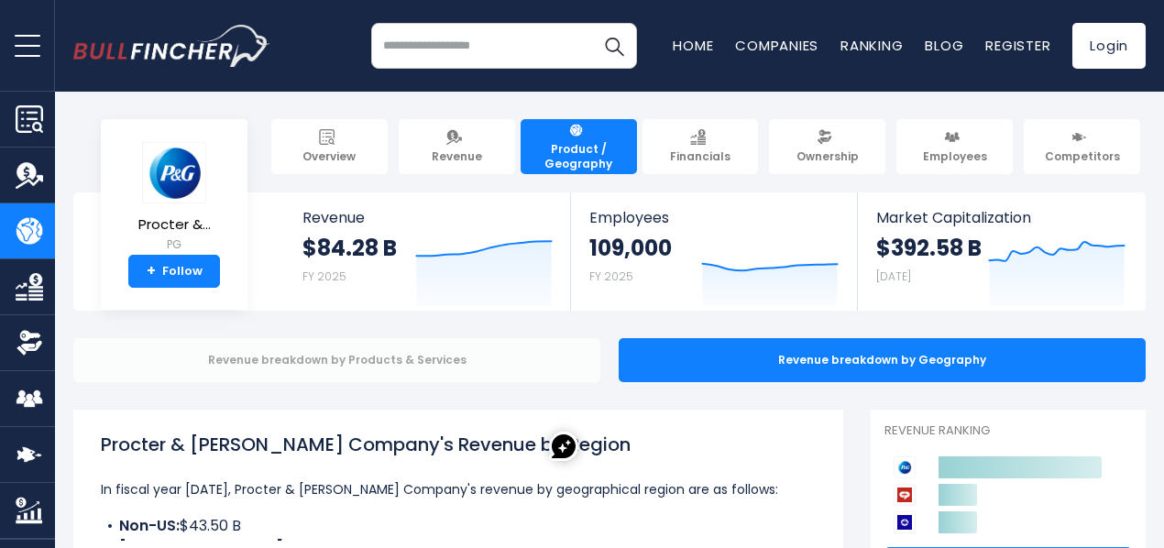
click at [459, 351] on div "Revenue breakdown by Products & Services" at bounding box center [336, 360] width 527 height 44
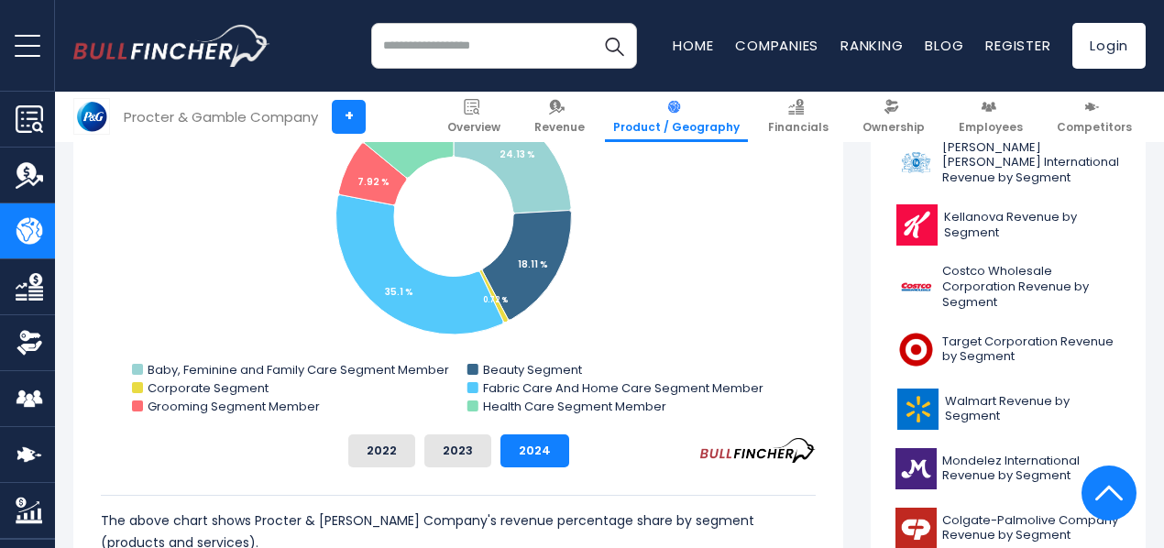
scroll to position [587, 0]
